Goal: Task Accomplishment & Management: Use online tool/utility

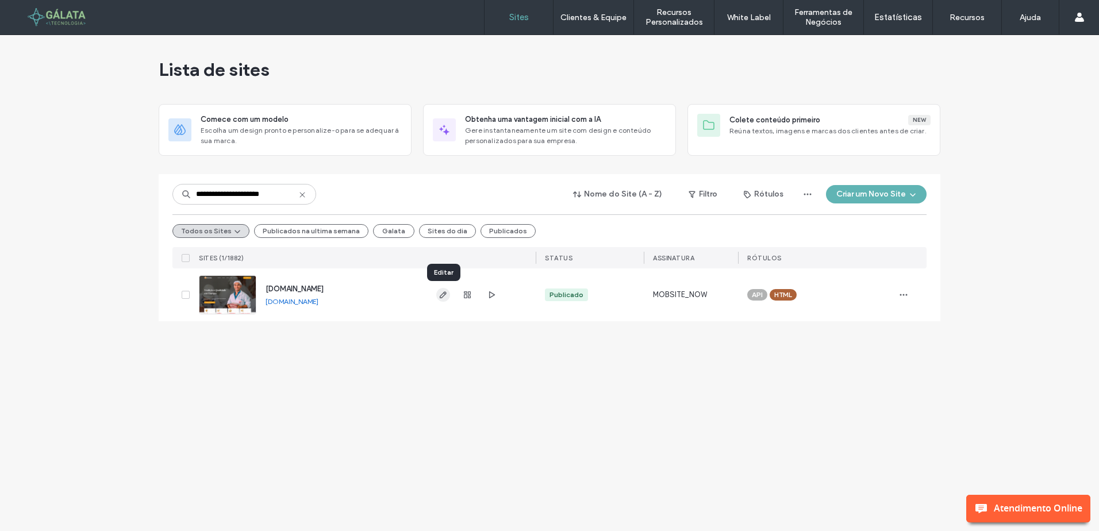
type input "**********"
click at [437, 296] on span "button" at bounding box center [443, 295] width 14 height 14
